Goal: Information Seeking & Learning: Learn about a topic

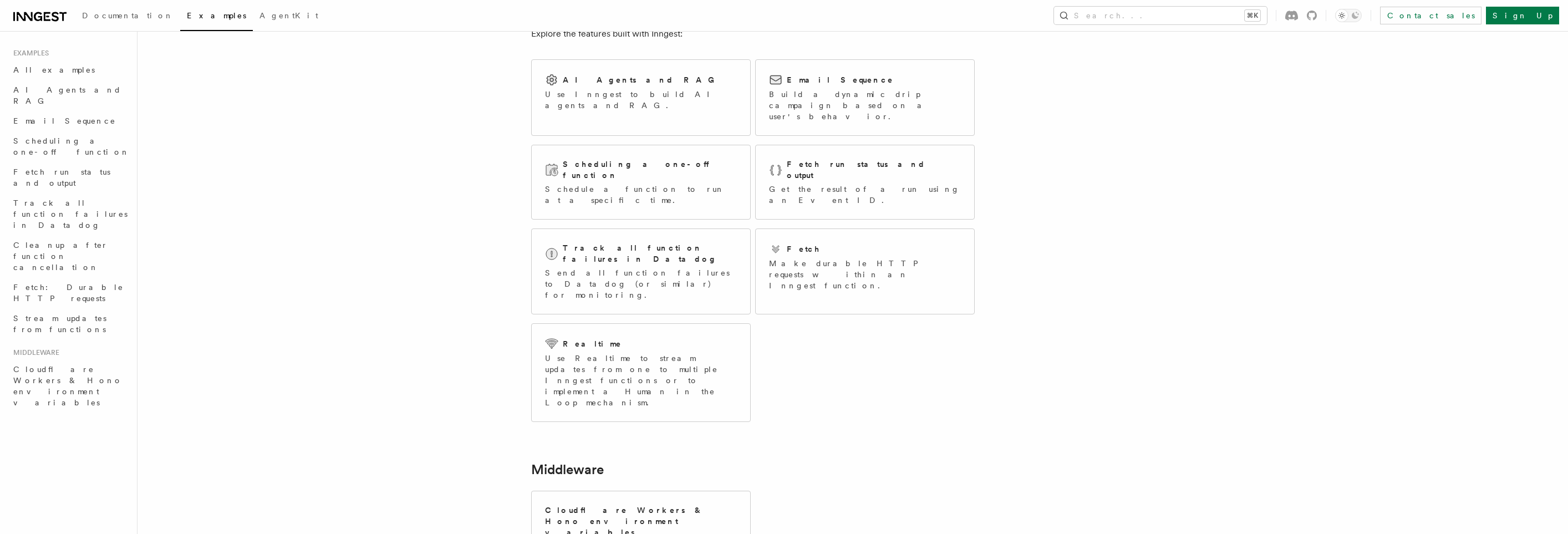
scroll to position [68, 0]
click at [665, 502] on h2 "Cloudflare Workers & Hono environment variables" at bounding box center [640, 518] width 192 height 33
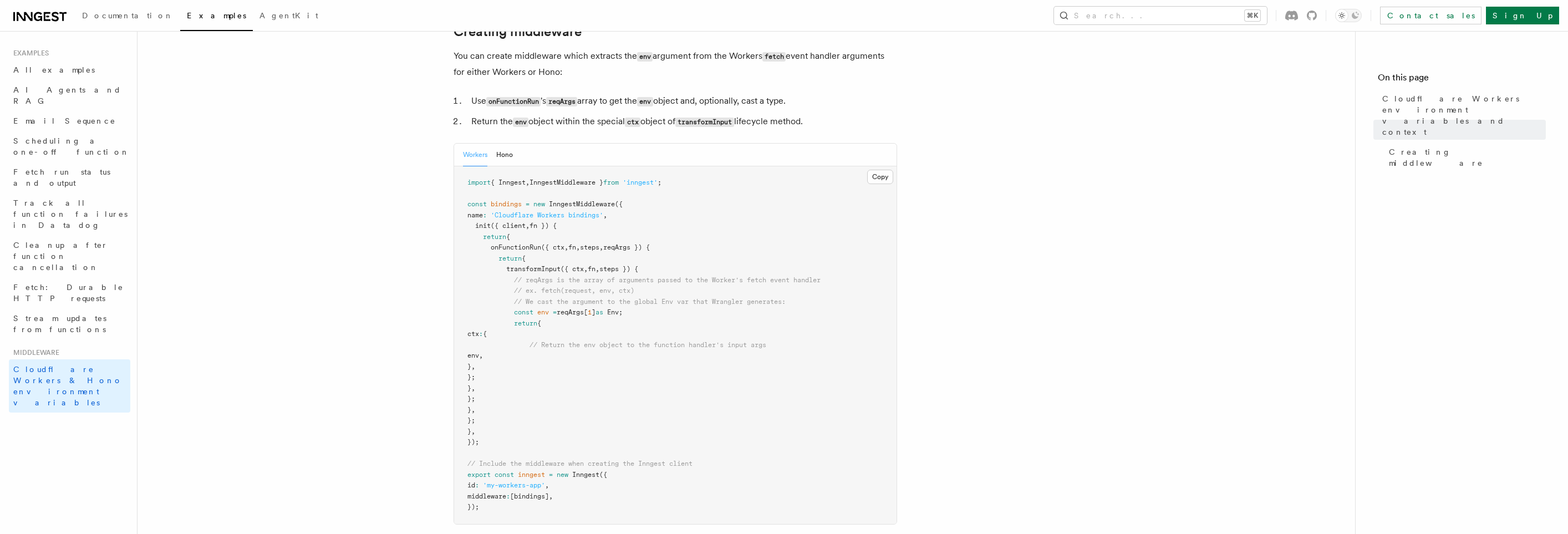
scroll to position [209, 0]
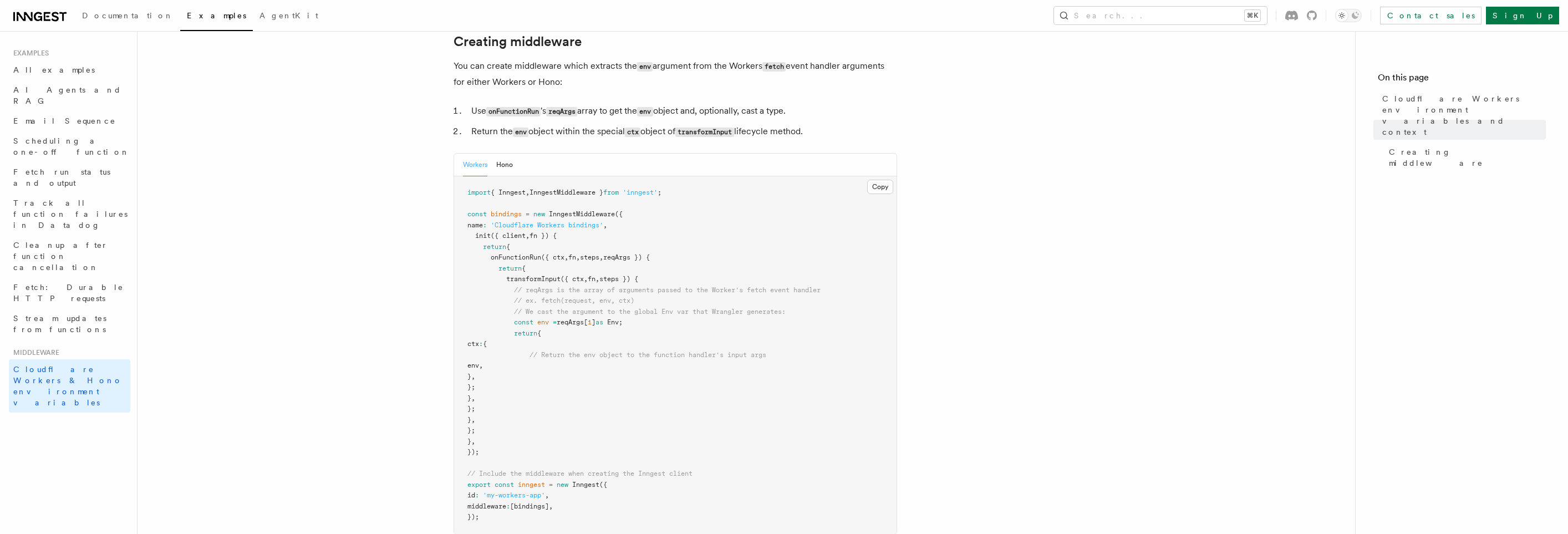
click at [918, 255] on article "Middleware Cloudflare Workers environment variables and context Cloudflare Work…" at bounding box center [746, 392] width 1182 height 1105
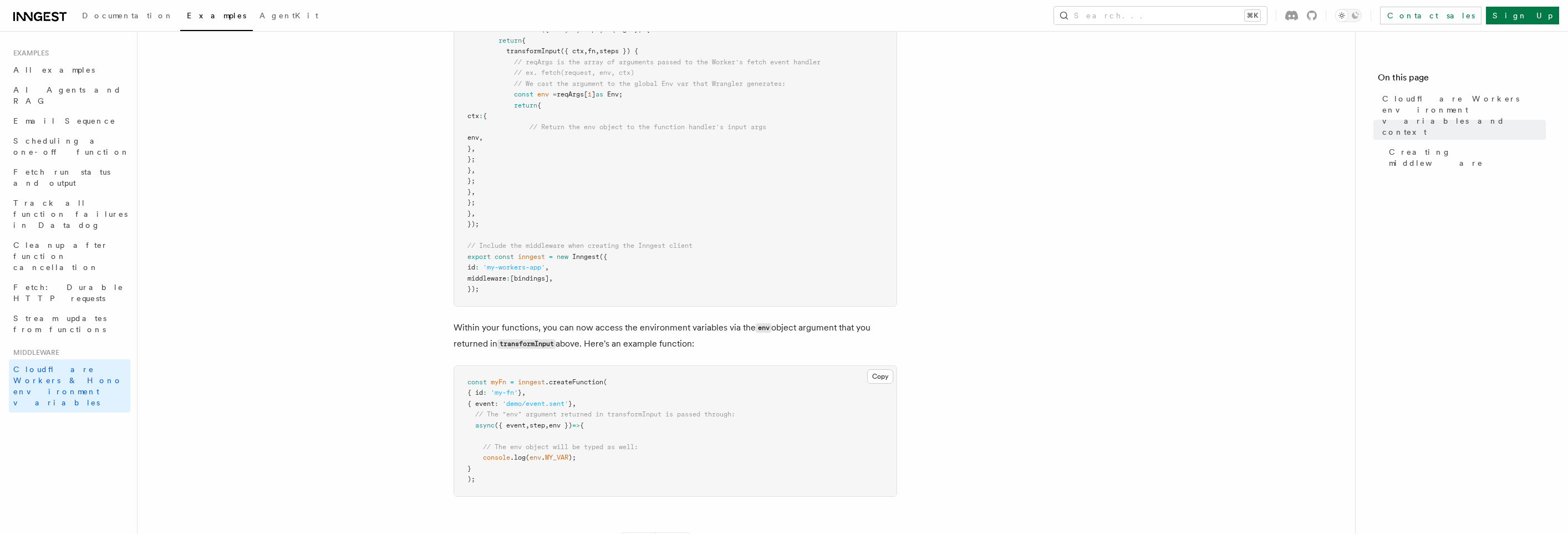
scroll to position [343, 0]
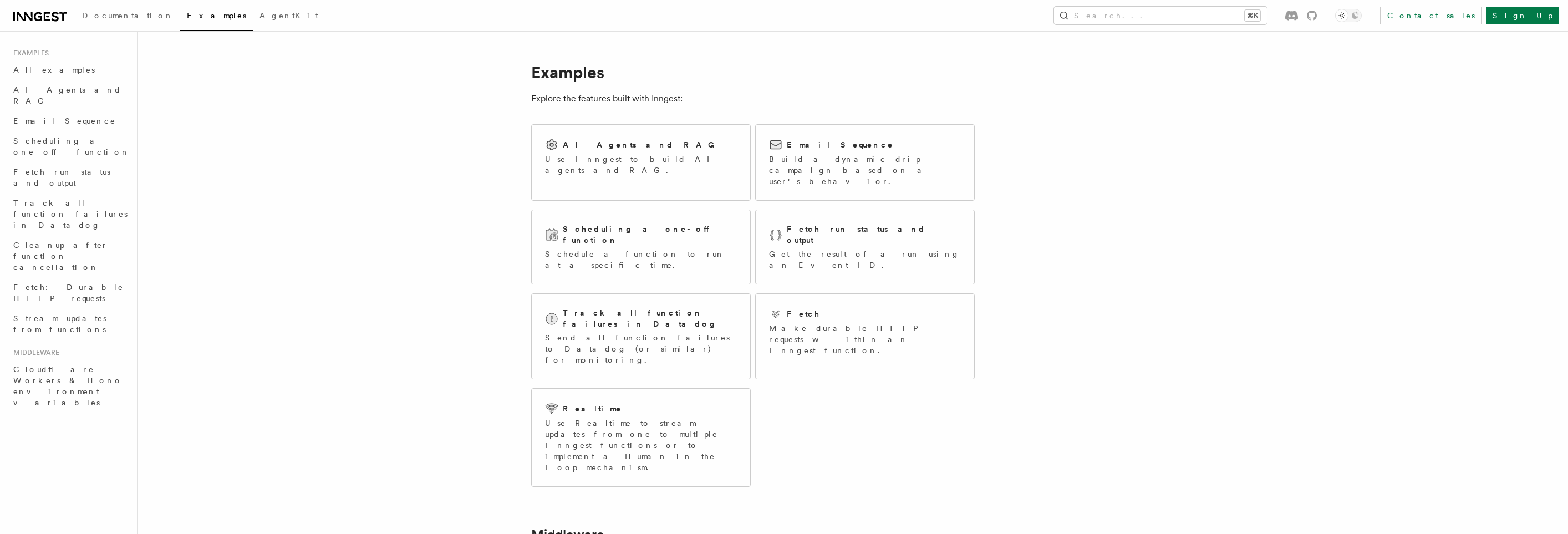
click at [990, 348] on article "Examples Explore the features built with Inngest: AI Agents and RAG Use Inngest…" at bounding box center [824, 441] width 1337 height 784
